Goal: Transaction & Acquisition: Purchase product/service

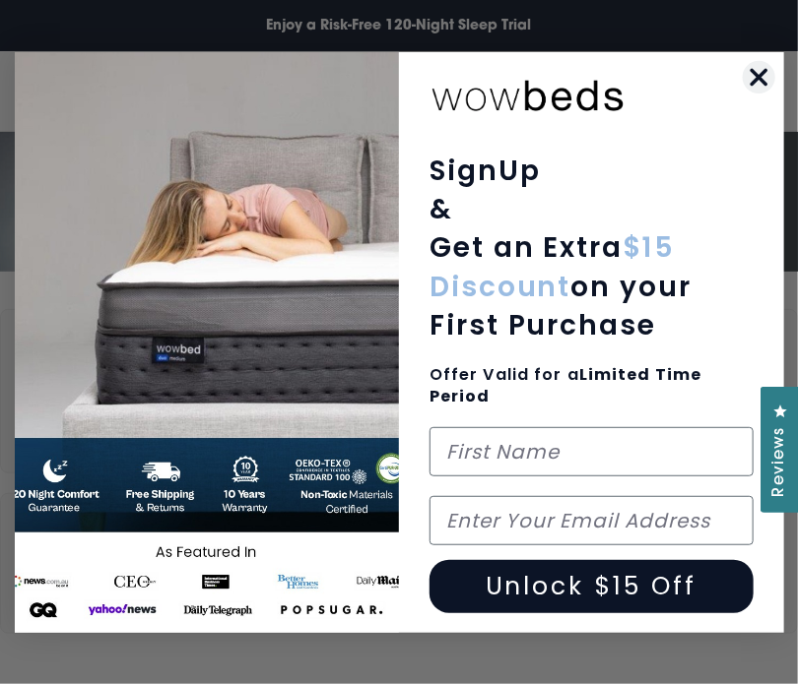
click at [744, 73] on circle "Close dialog" at bounding box center [758, 76] width 32 height 32
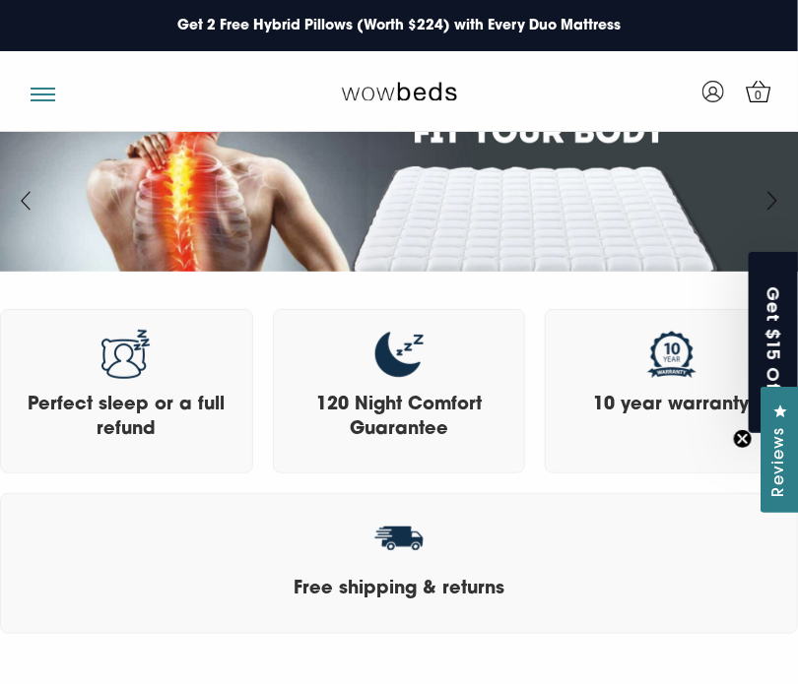
click at [32, 97] on div at bounding box center [92, 91] width 154 height 25
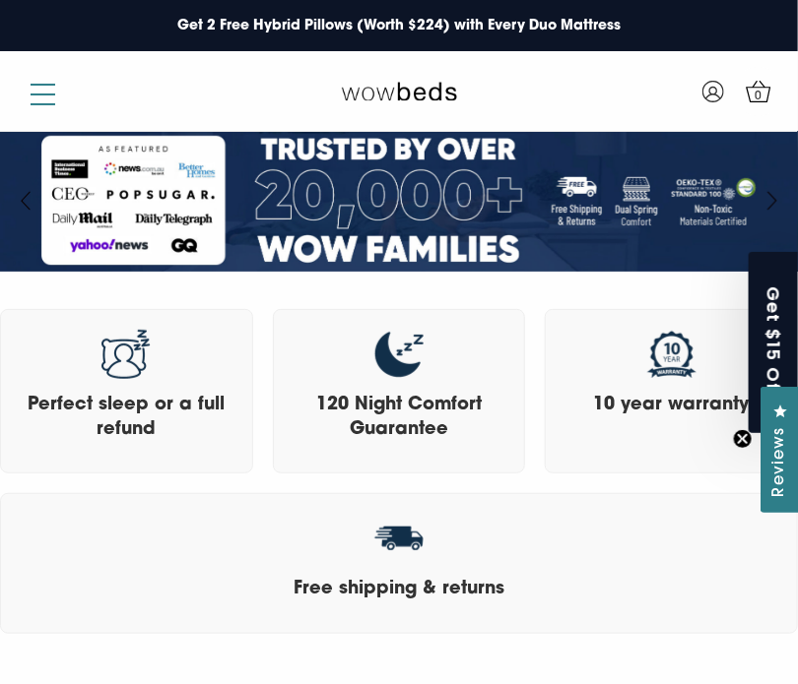
click at [41, 94] on span "button" at bounding box center [43, 95] width 25 height 2
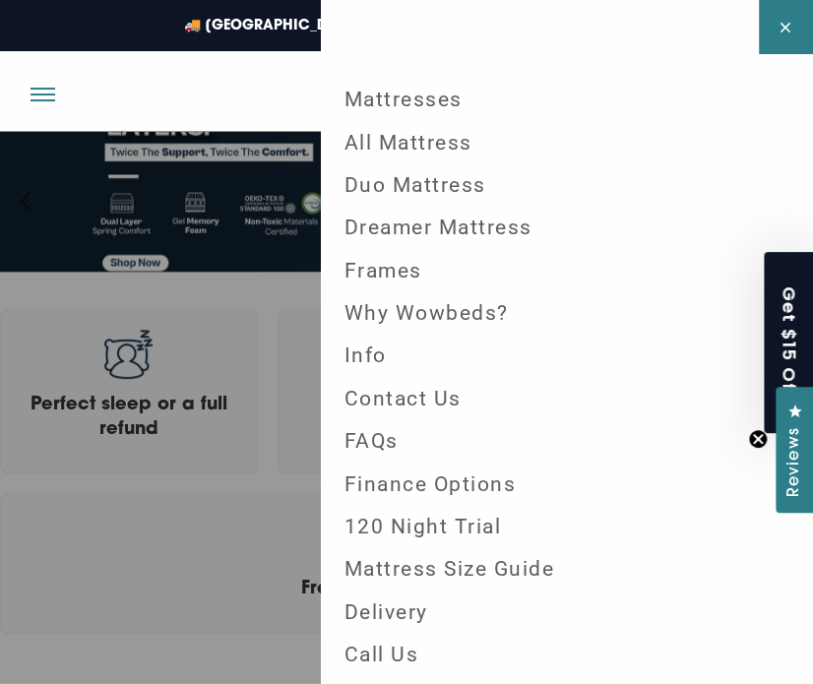
click at [433, 148] on link "All Mattress" at bounding box center [567, 142] width 477 height 42
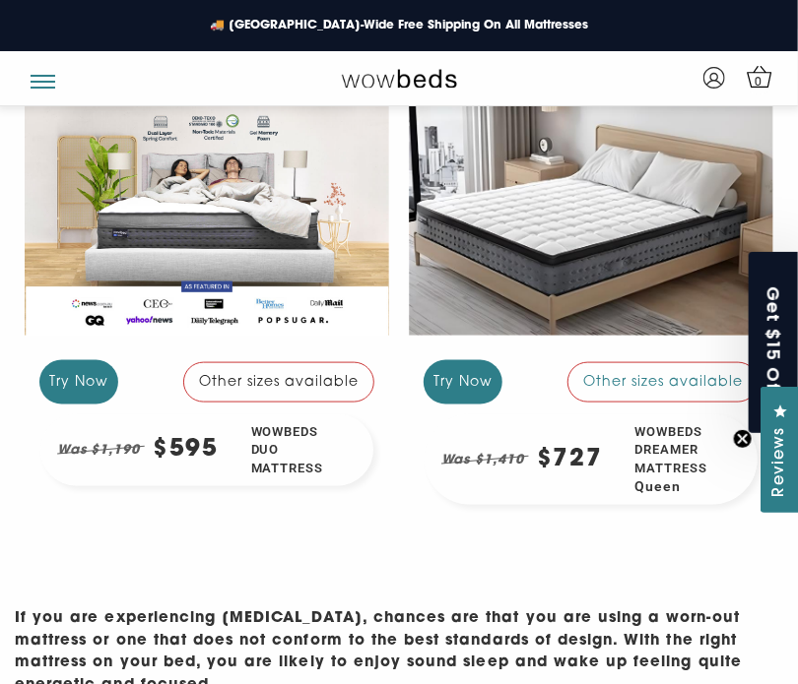
scroll to position [283, 0]
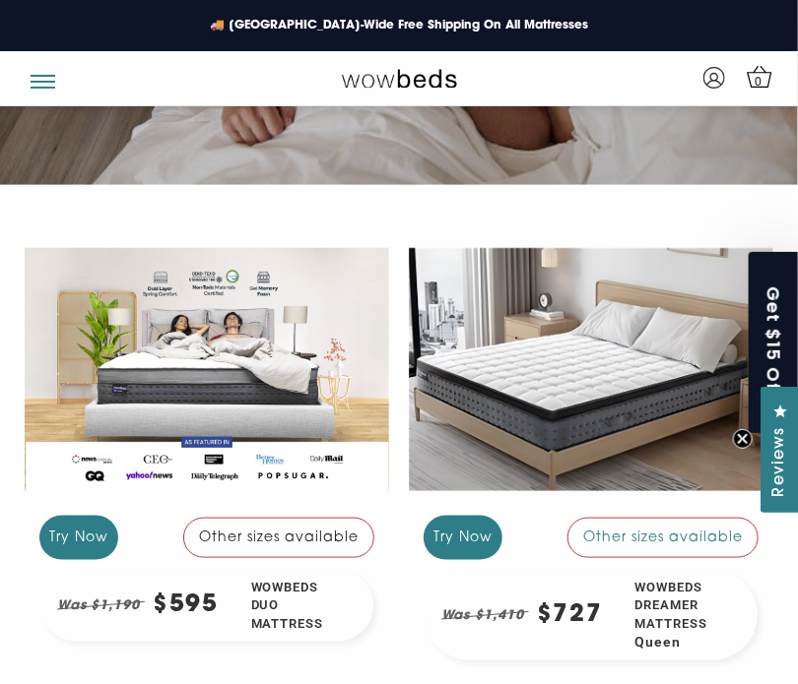
click at [121, 351] on div at bounding box center [207, 369] width 364 height 274
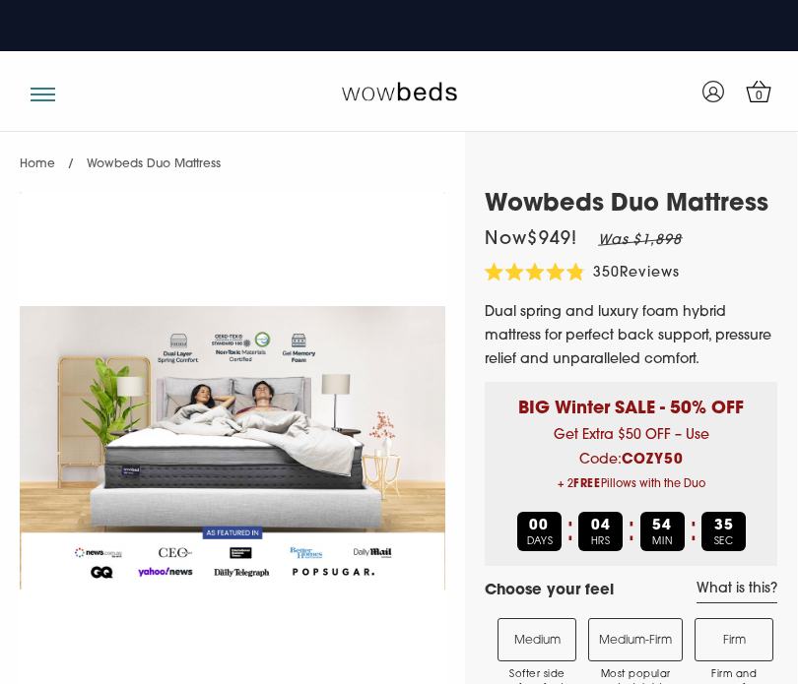
select select "Medium-Firm"
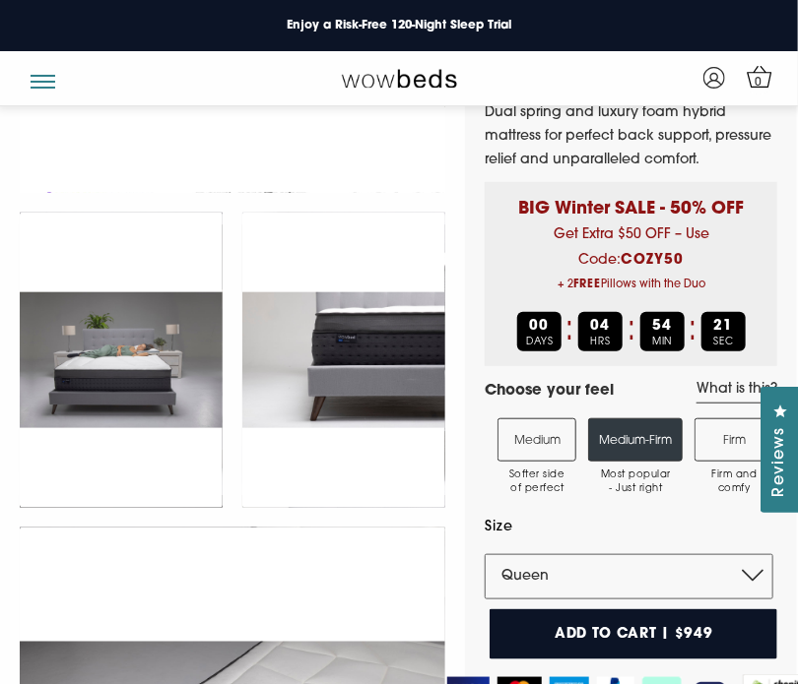
scroll to position [271, 0]
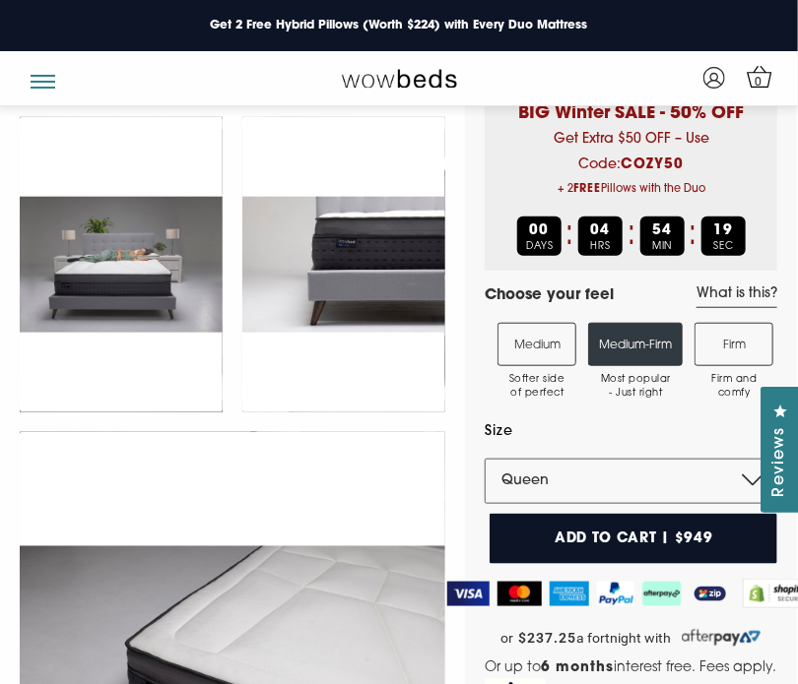
click at [548, 345] on label "Medium Softer side of perfect" at bounding box center [536, 344] width 79 height 43
click at [0, 0] on input "Medium Softer side of perfect" at bounding box center [0, 0] width 0 height 0
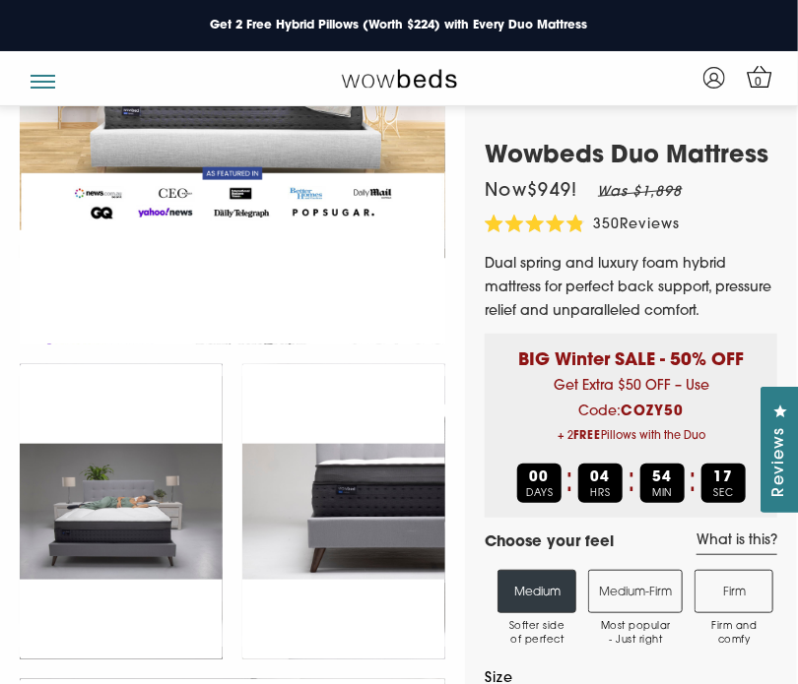
scroll to position [0, 0]
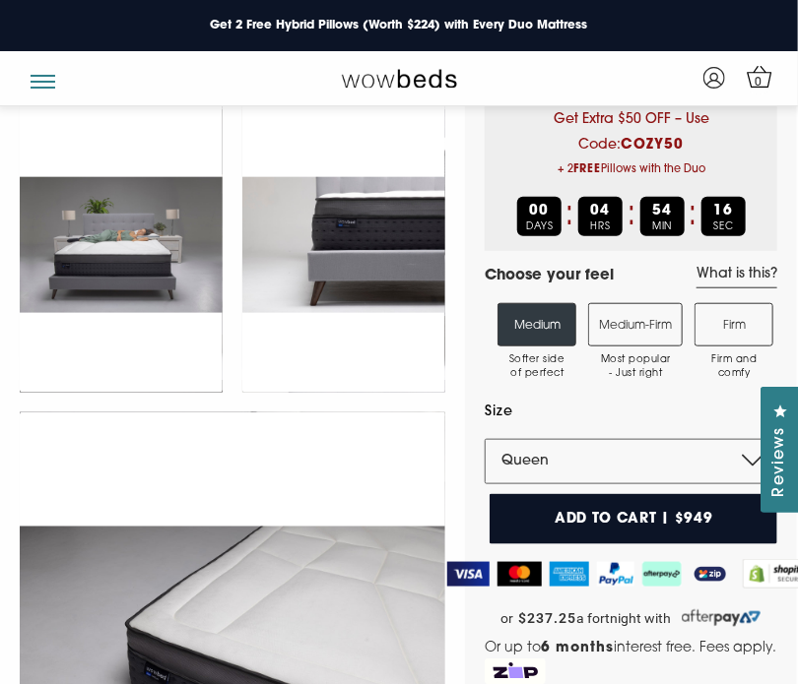
click at [735, 338] on label "Firm Firm and comfy" at bounding box center [733, 324] width 79 height 43
click at [0, 0] on input "Firm Firm and comfy" at bounding box center [0, 0] width 0 height 0
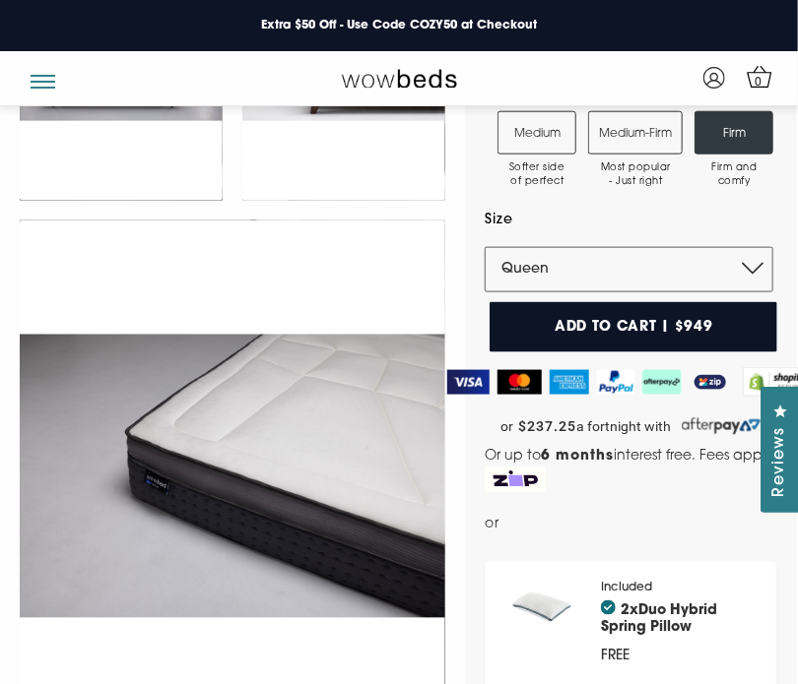
scroll to position [471, 0]
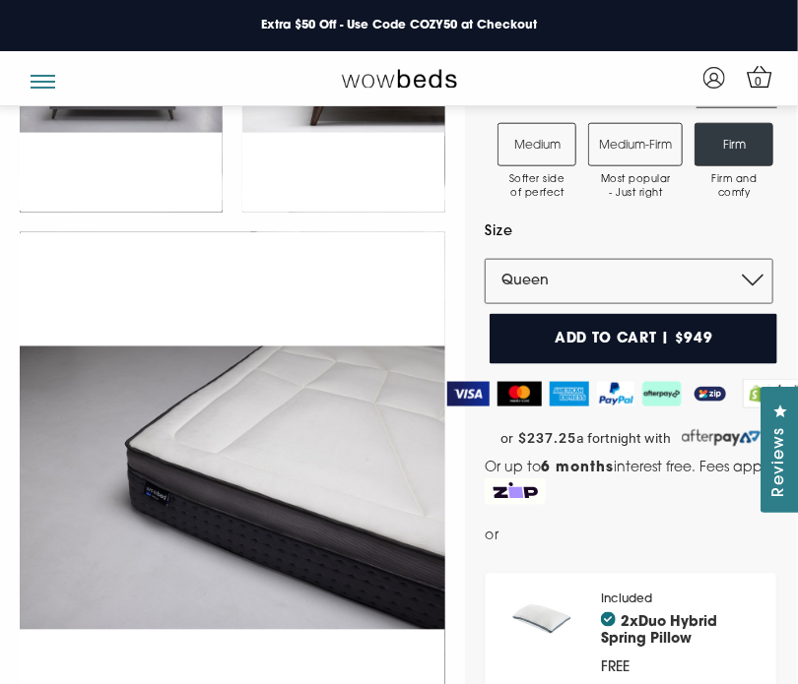
click at [646, 147] on label "Medium-Firm Most popular - Just right" at bounding box center [635, 144] width 95 height 43
click at [0, 0] on input "Medium-Firm Most popular - Just right" at bounding box center [0, 0] width 0 height 0
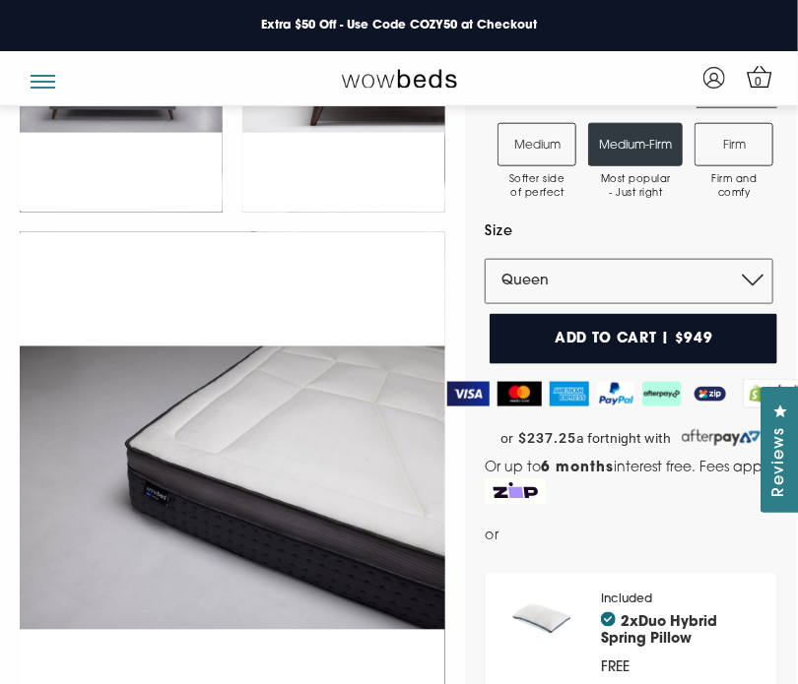
click at [698, 148] on label "Firm Firm and comfy" at bounding box center [733, 144] width 79 height 43
click at [0, 0] on input "Firm Firm and comfy" at bounding box center [0, 0] width 0 height 0
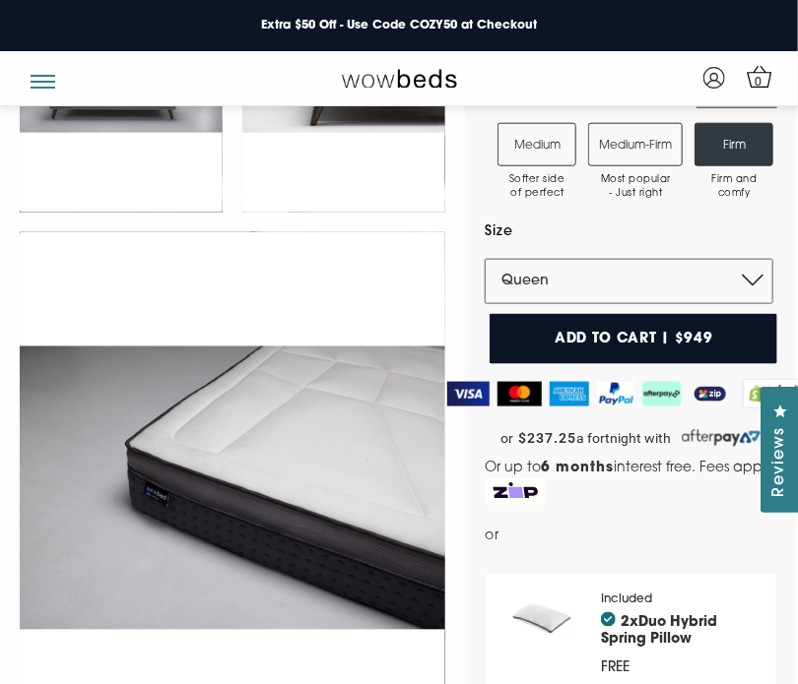
click at [708, 142] on label "Firm Firm and comfy" at bounding box center [733, 144] width 79 height 43
click at [0, 0] on input "Firm Firm and comfy" at bounding box center [0, 0] width 0 height 0
click at [564, 284] on select "Single King Single Double Queen King" at bounding box center [629, 281] width 289 height 45
select select "Single"
click at [485, 259] on select "Single King Single Double Queen King" at bounding box center [629, 281] width 289 height 45
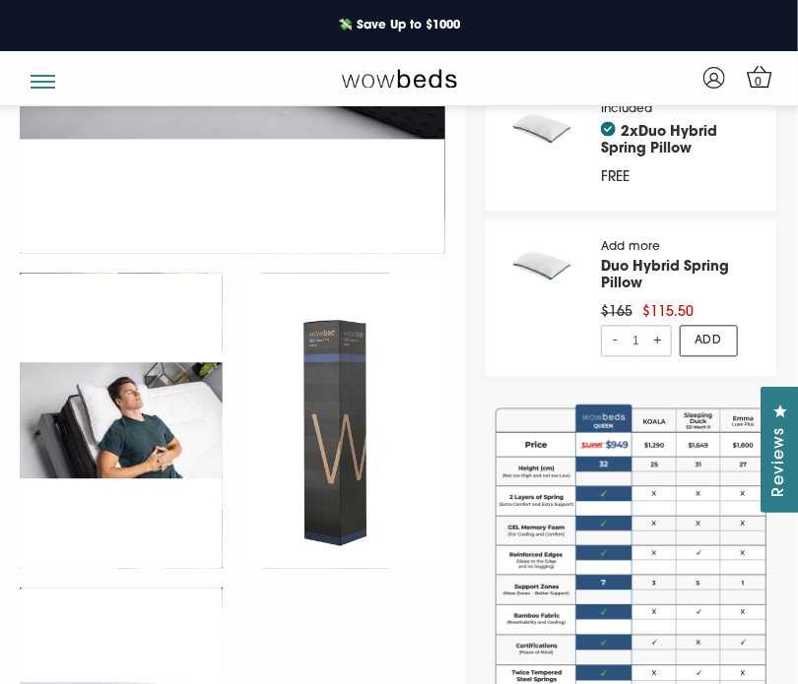
scroll to position [963, 0]
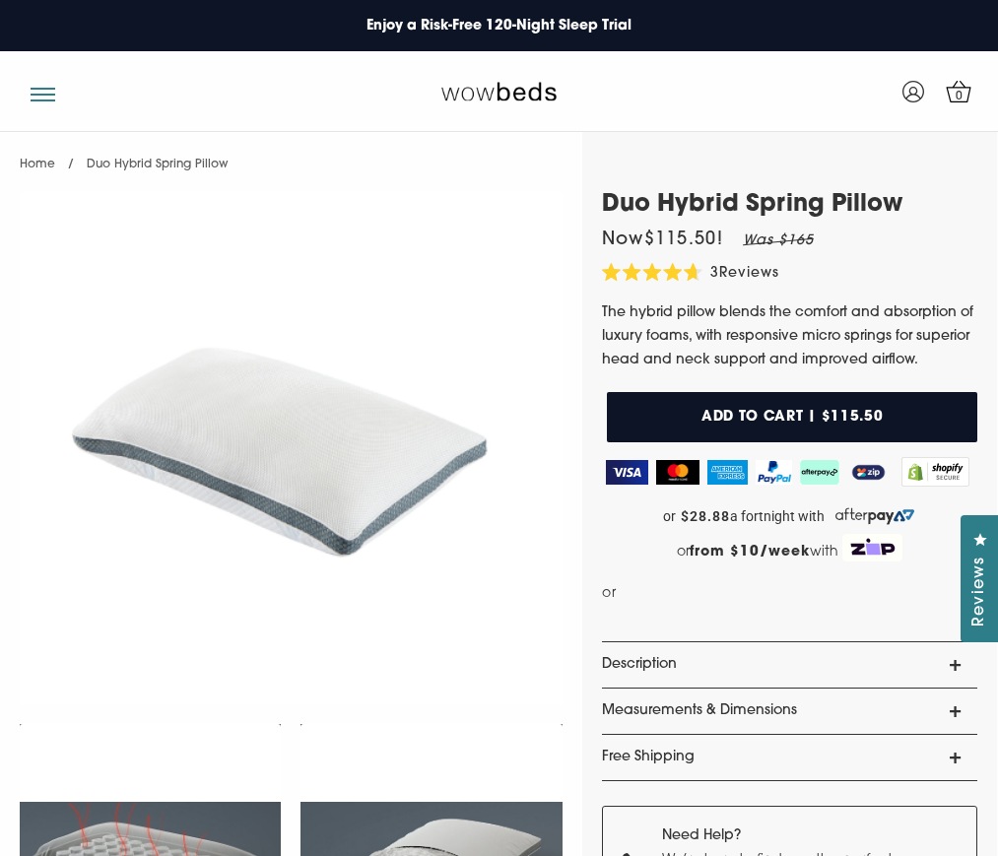
click at [717, 419] on button "Add to cart | $115.50" at bounding box center [792, 417] width 370 height 50
click at [797, 92] on span "1" at bounding box center [959, 97] width 20 height 20
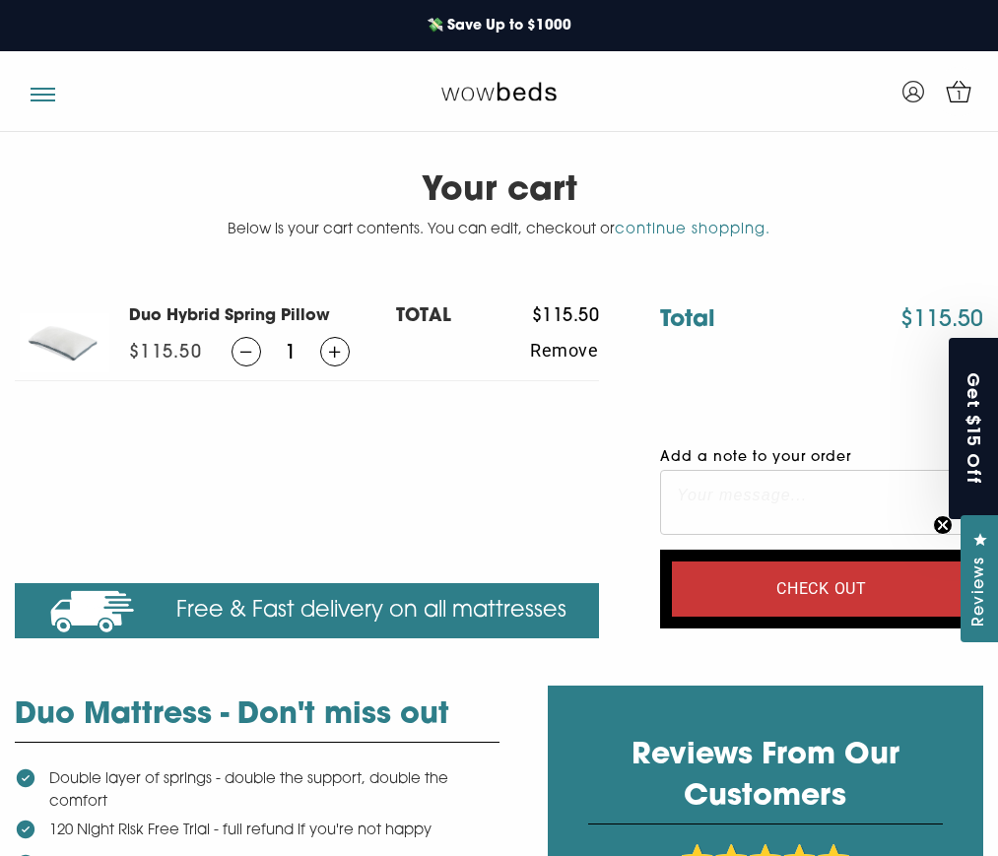
scroll to position [123, 0]
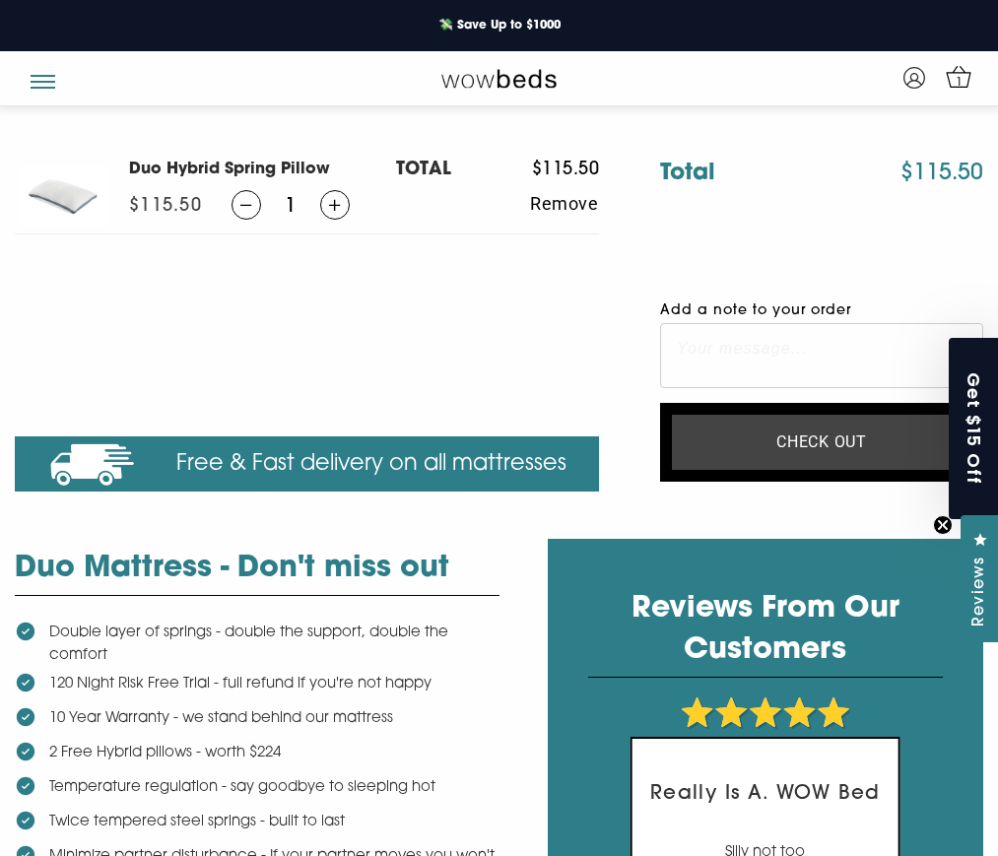
click at [788, 442] on input "Check out" at bounding box center [821, 442] width 299 height 55
